Goal: Task Accomplishment & Management: Manage account settings

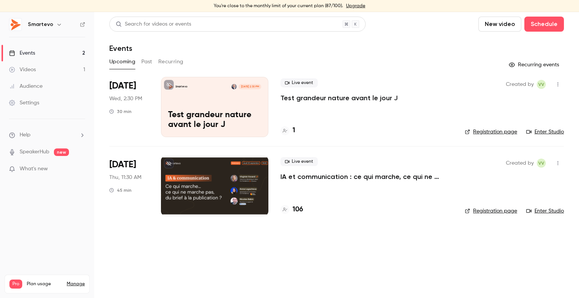
click at [329, 253] on main "Search for videos or events New video Schedule Events Upcoming Past Recurring R…" at bounding box center [336, 155] width 485 height 286
click at [243, 164] on div at bounding box center [215, 186] width 108 height 60
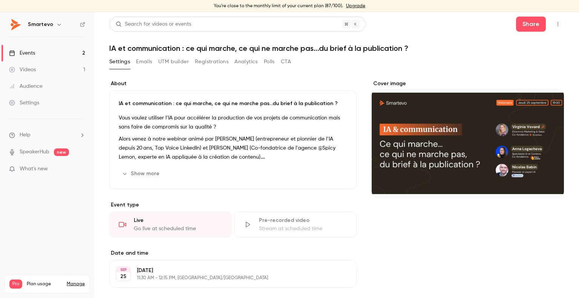
click at [219, 66] on button "Registrations" at bounding box center [212, 62] width 34 height 12
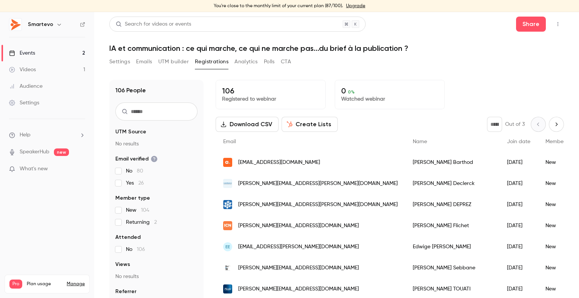
click at [516, 66] on div "Settings Emails UTM builder Registrations Analytics Polls CTA" at bounding box center [336, 63] width 455 height 15
